Goal: Information Seeking & Learning: Learn about a topic

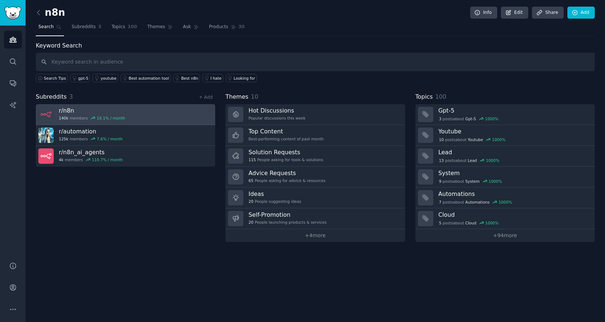
click at [147, 115] on link "r/ n8n 140k members 16.1 % / month" at bounding box center [125, 114] width 179 height 21
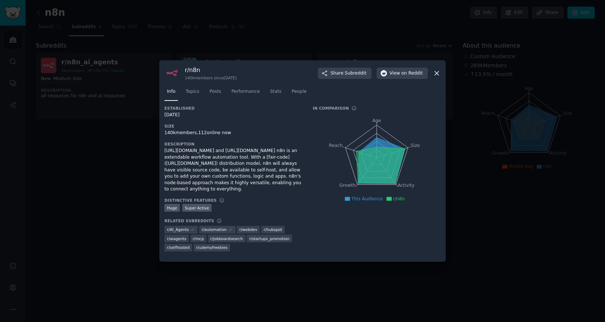
click at [437, 69] on div "r/ n8n 140k members since 09/29/2020 Share Subreddit View on Reddit" at bounding box center [302, 72] width 276 height 15
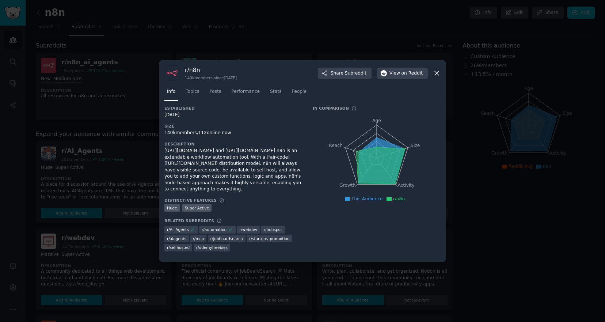
click at [436, 73] on icon at bounding box center [437, 73] width 4 height 4
